Goal: Information Seeking & Learning: Learn about a topic

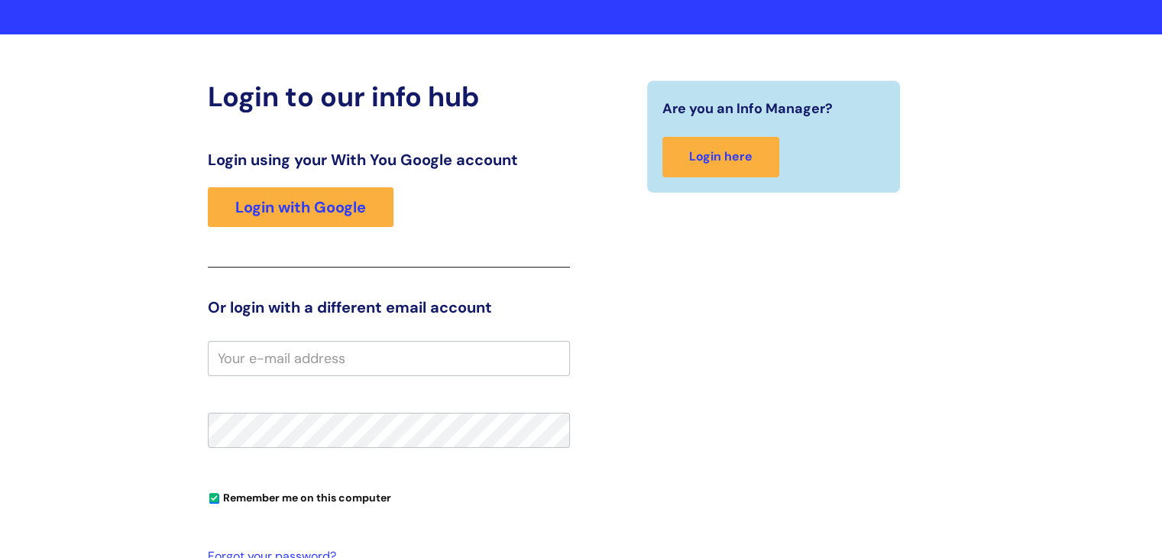
scroll to position [131, 0]
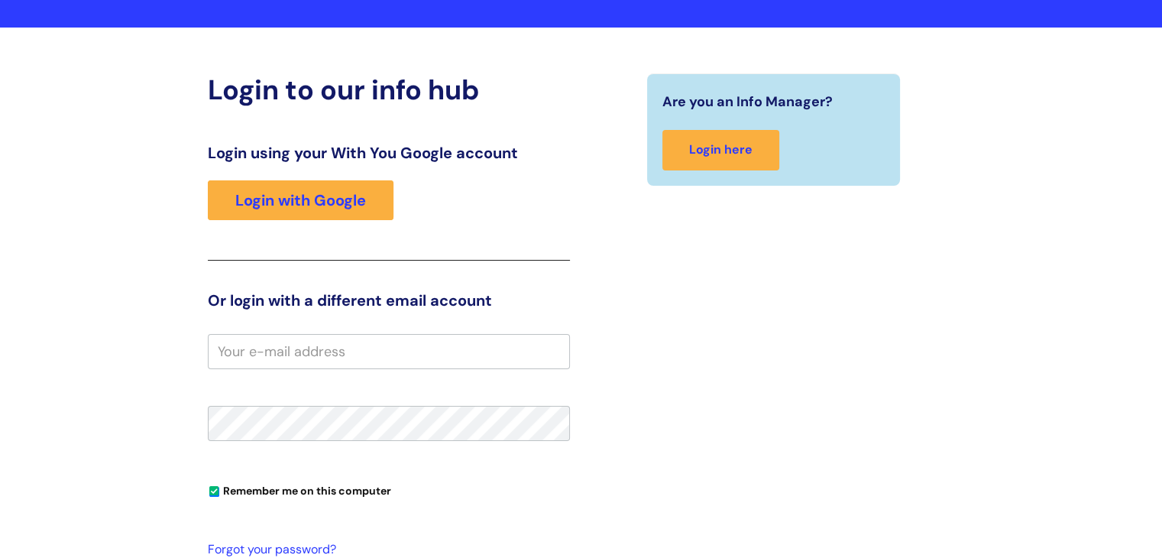
click at [394, 358] on input "email" at bounding box center [389, 351] width 362 height 35
type input "karine.robinson@wearewithyou.org.uk"
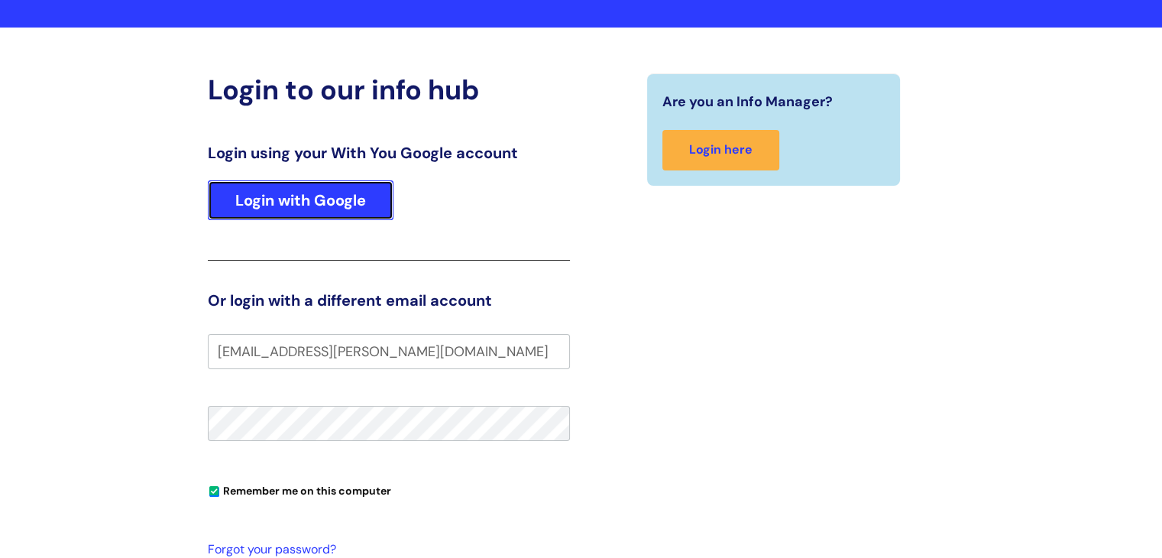
click at [319, 200] on link "Login with Google" at bounding box center [301, 200] width 186 height 40
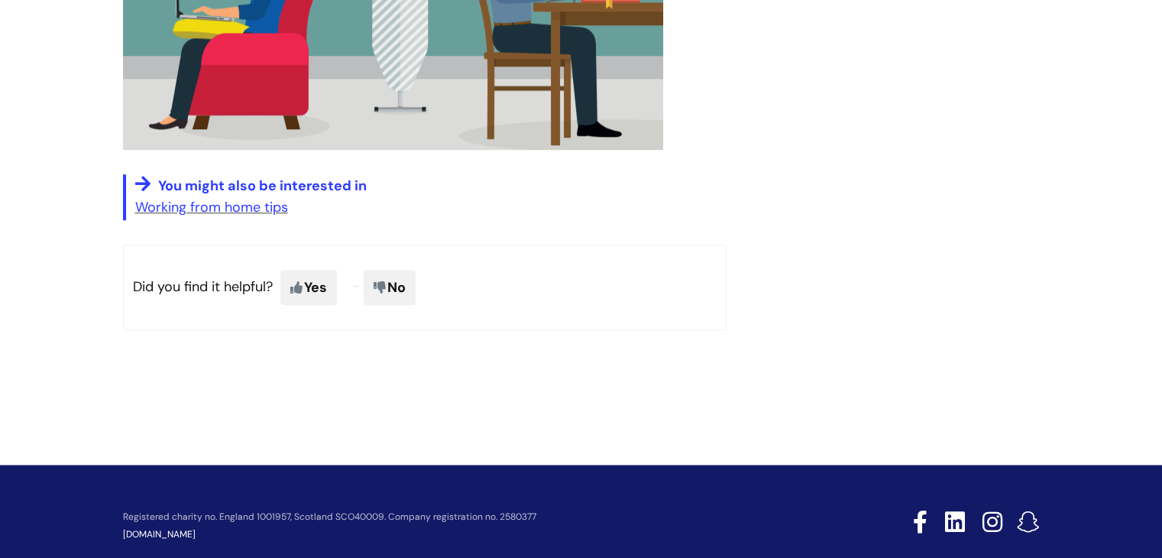
scroll to position [1479, 0]
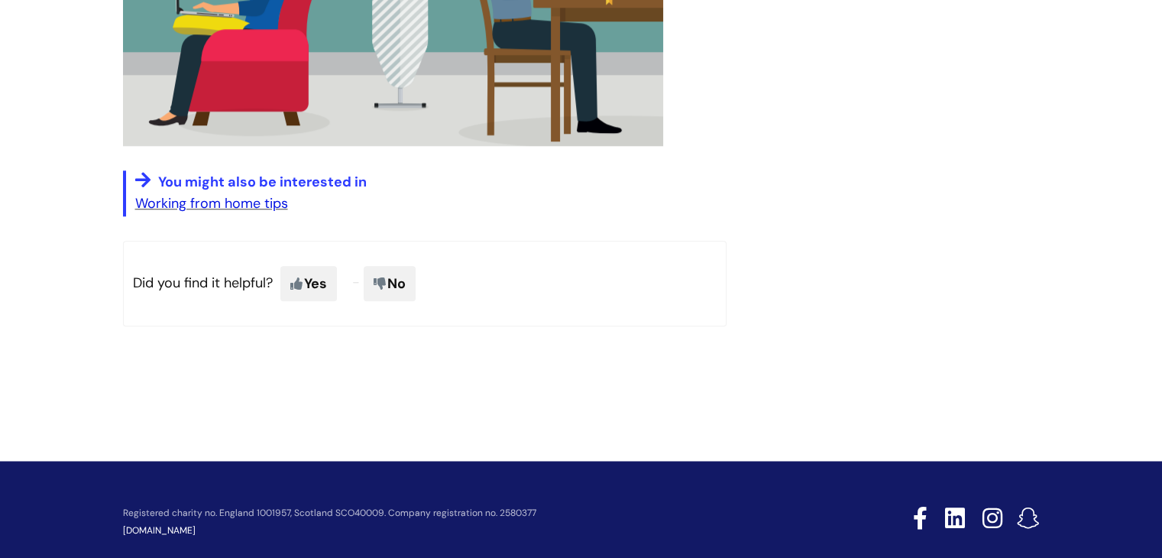
click at [238, 210] on link "Working from home tips" at bounding box center [211, 203] width 153 height 18
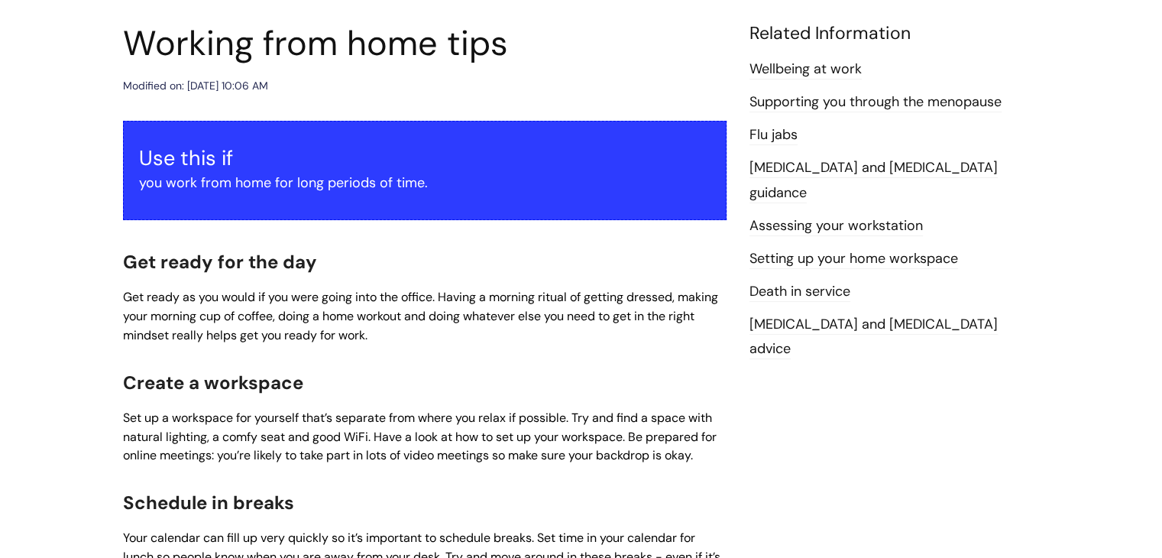
scroll to position [168, 0]
